Goal: Transaction & Acquisition: Obtain resource

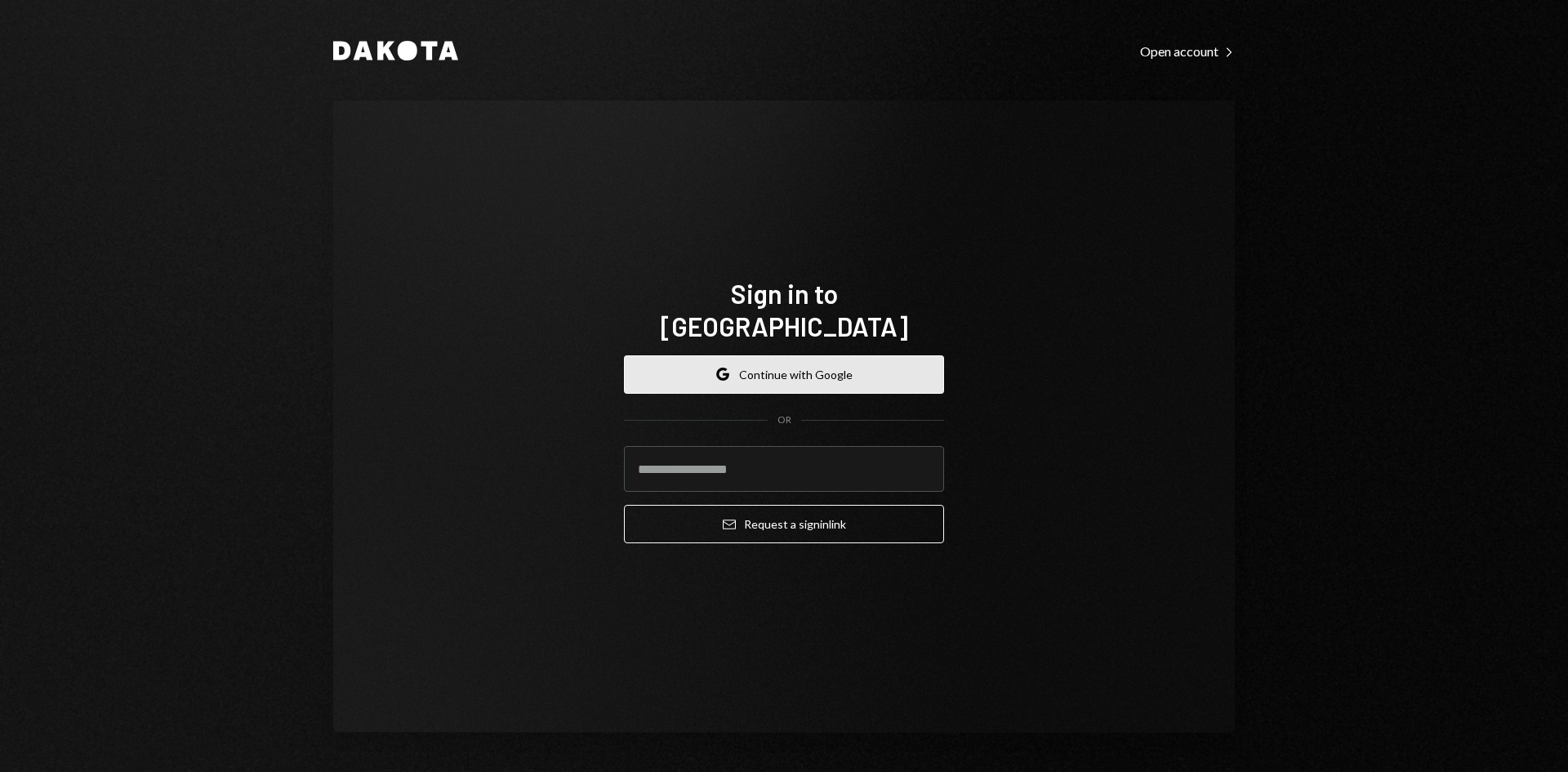
click at [703, 355] on button "Google Continue with Google" at bounding box center [784, 374] width 320 height 38
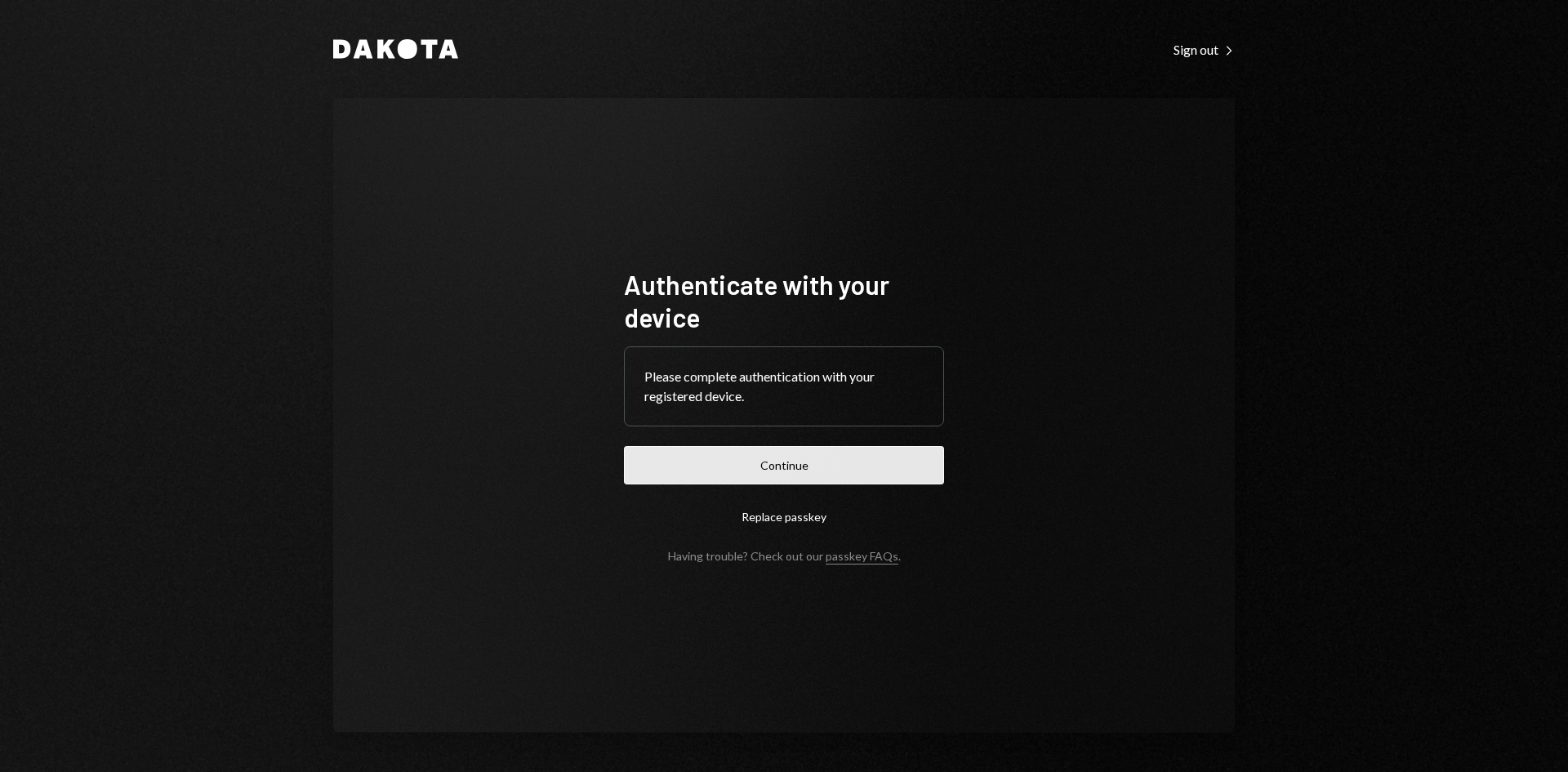
click at [800, 454] on button "Continue" at bounding box center [784, 465] width 320 height 38
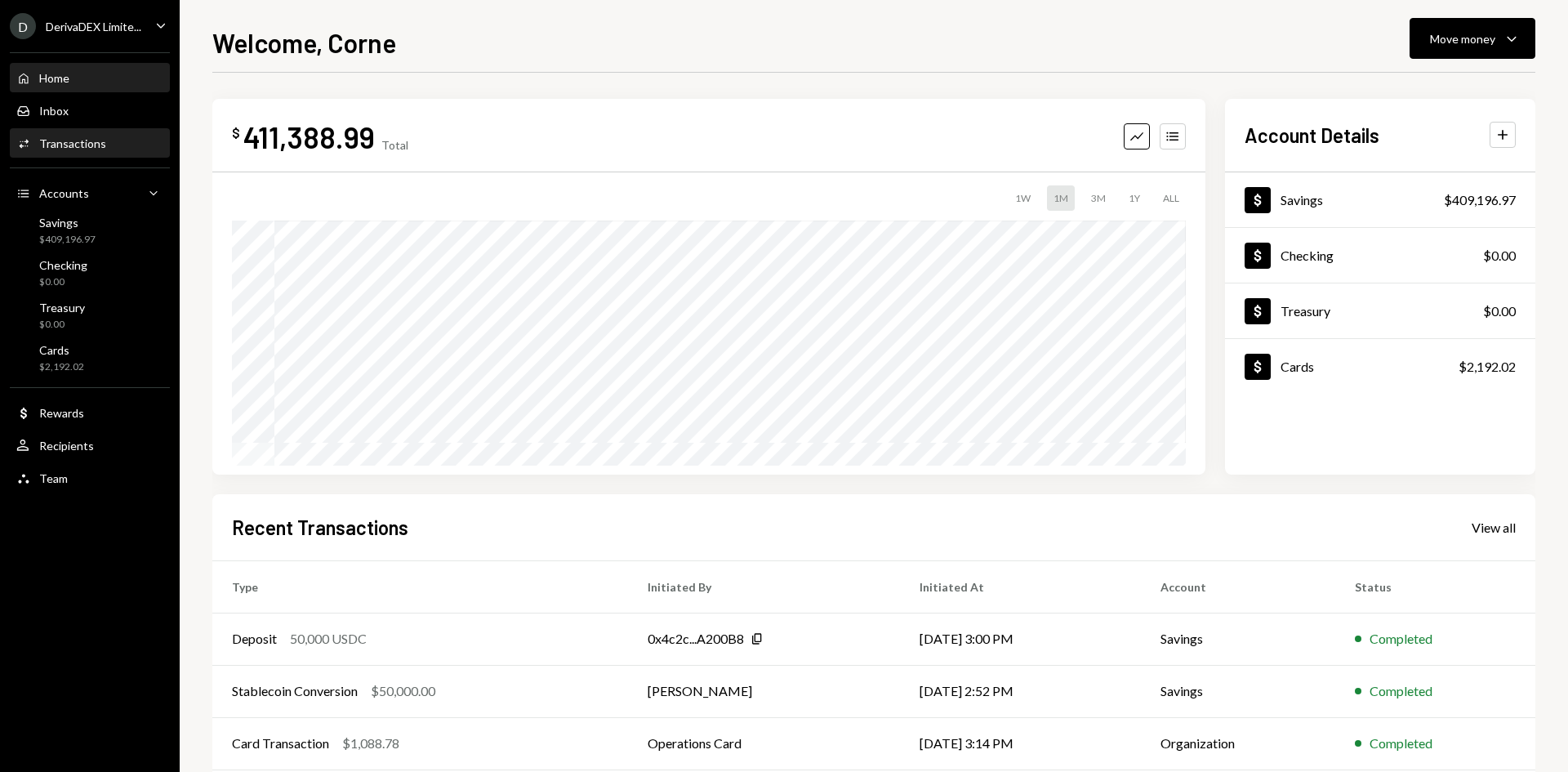
drag, startPoint x: 87, startPoint y: 148, endPoint x: 199, endPoint y: 208, distance: 127.1
click at [87, 148] on div "Transactions" at bounding box center [73, 143] width 67 height 13
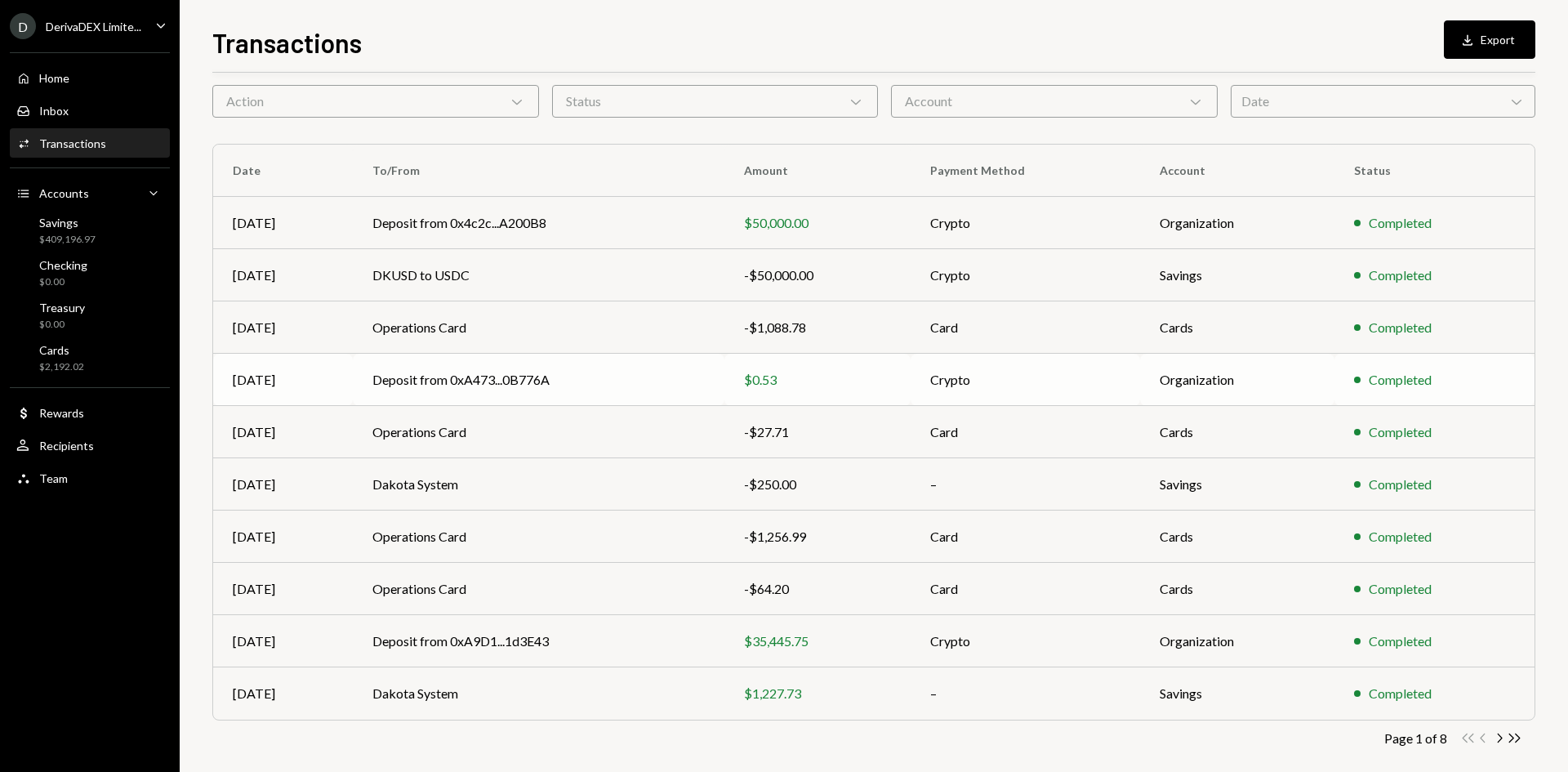
scroll to position [81, 0]
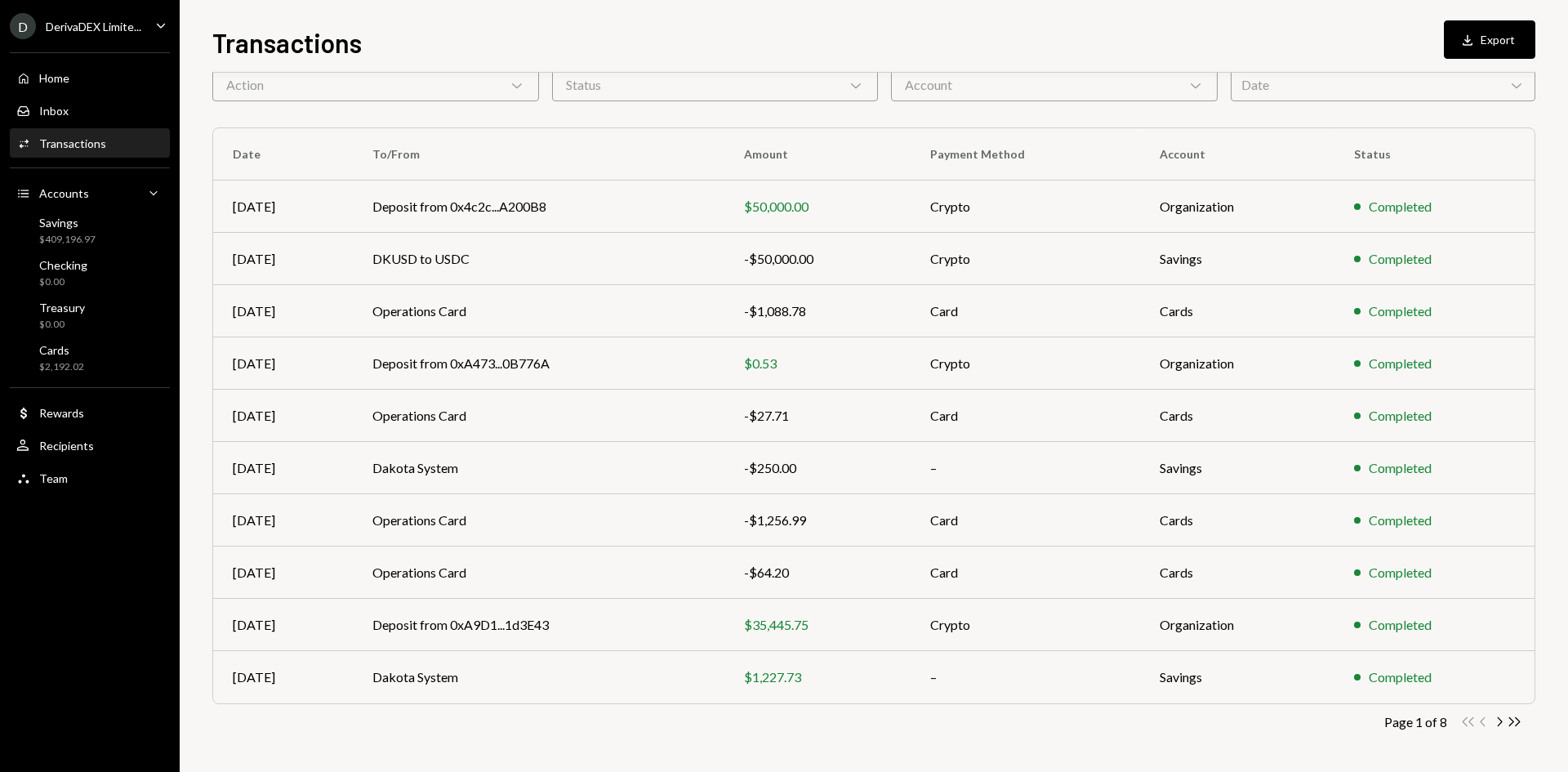
click at [1498, 720] on icon "Chevron Right" at bounding box center [1499, 721] width 15 height 15
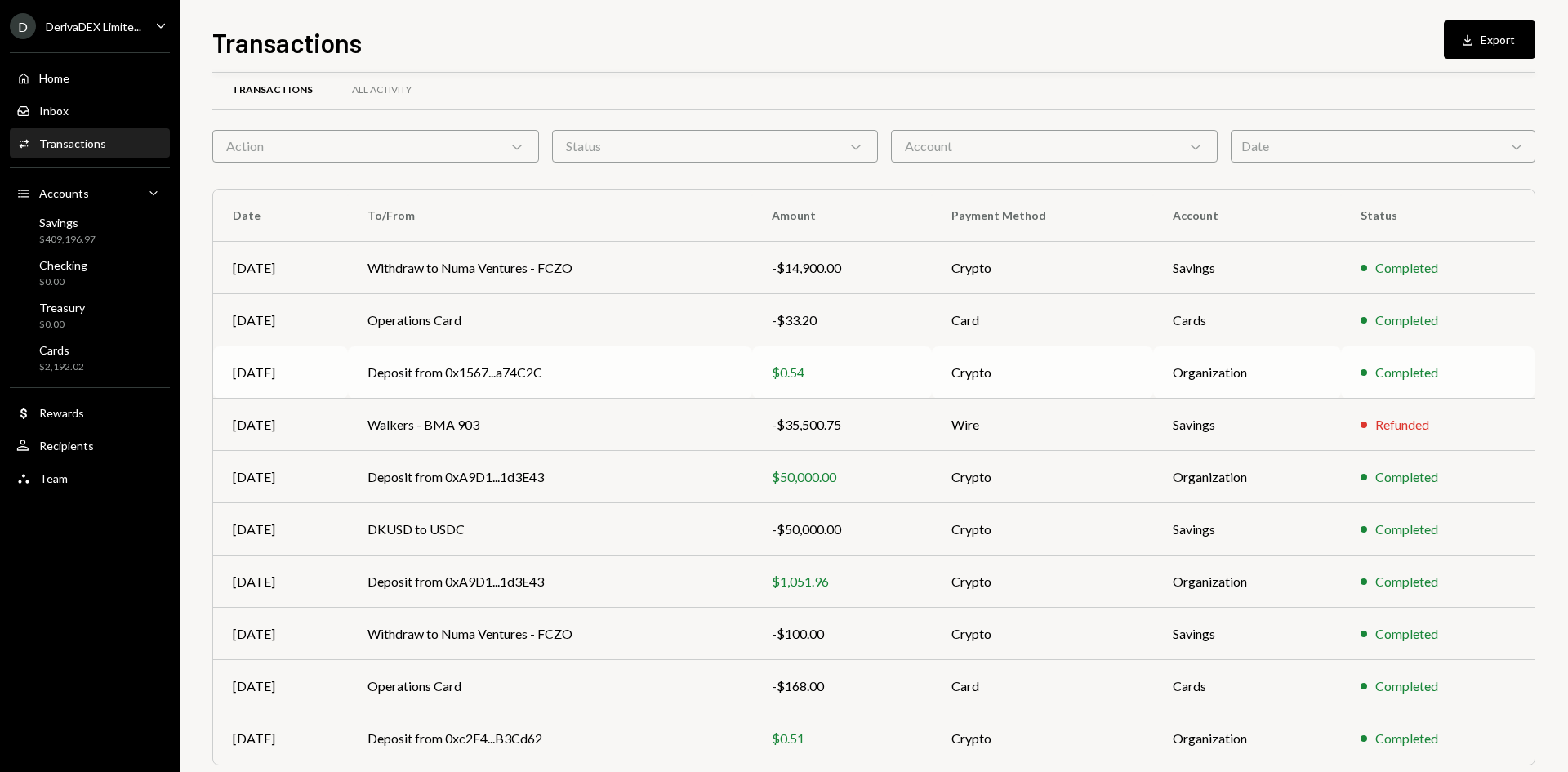
scroll to position [0, 0]
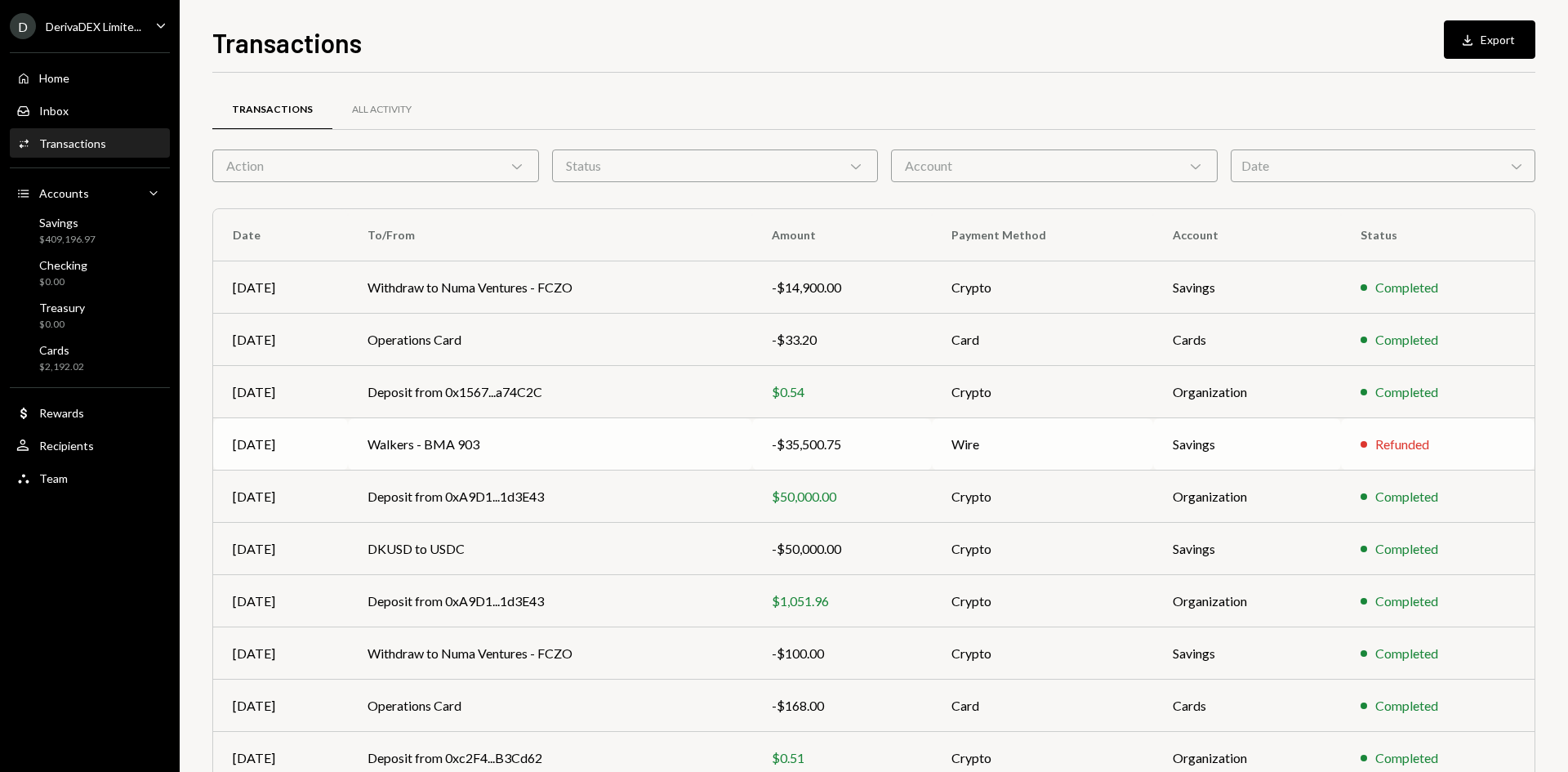
click at [642, 444] on td "Walkers - BMA 903" at bounding box center [550, 444] width 404 height 52
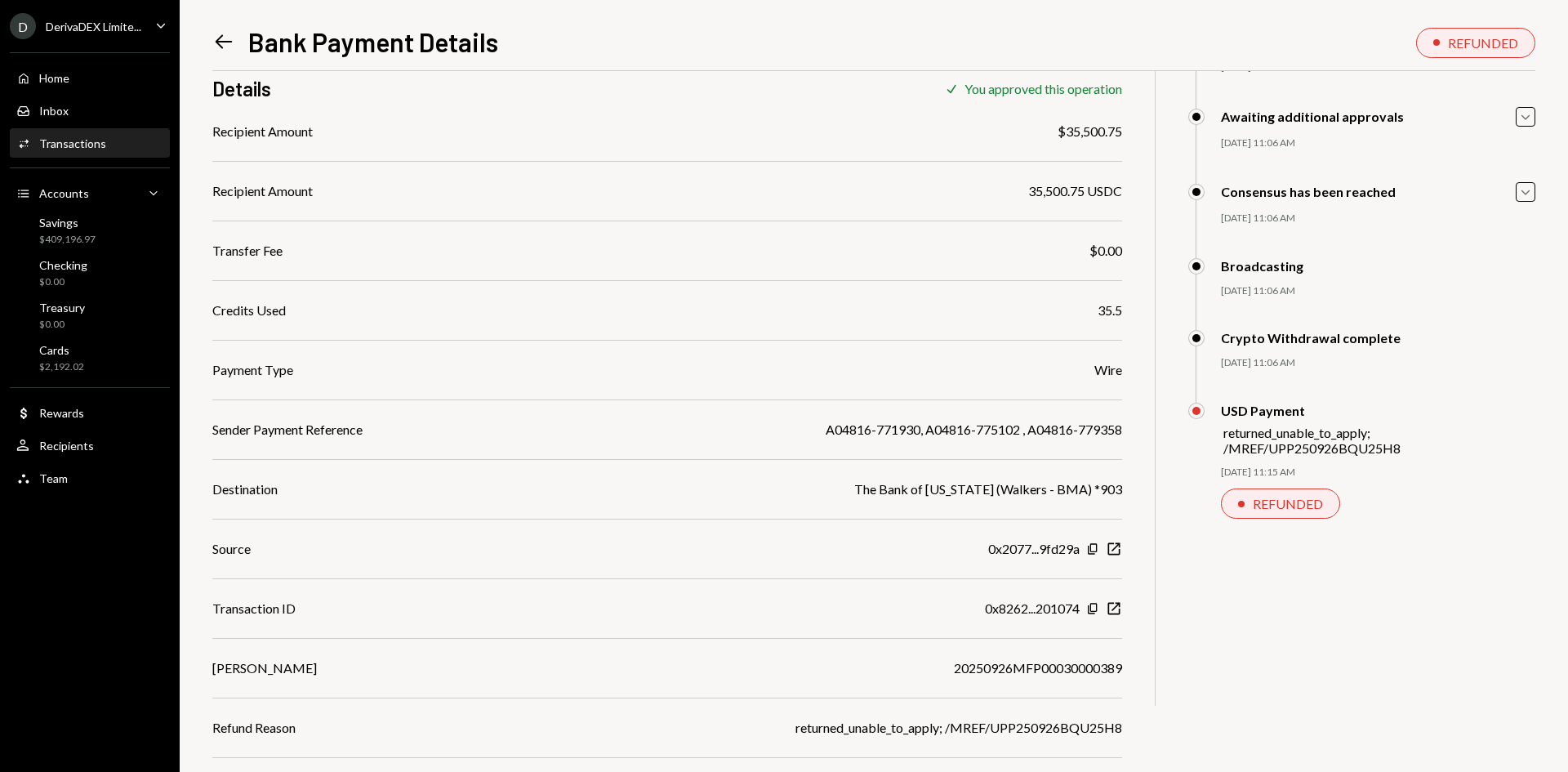
scroll to position [162, 0]
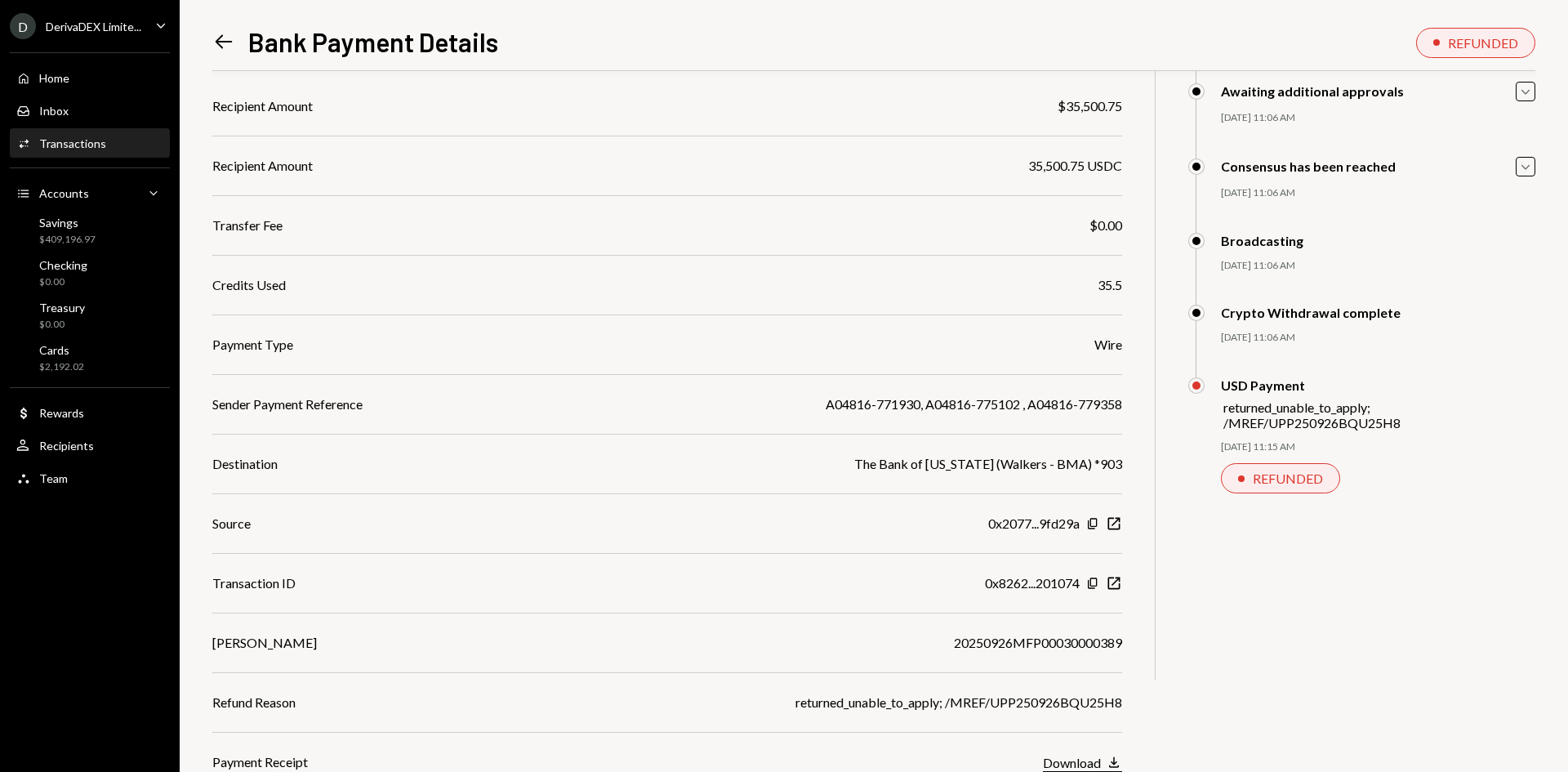
click at [1086, 762] on div "Download" at bounding box center [1071, 762] width 58 height 15
